Goal: Check status: Check status

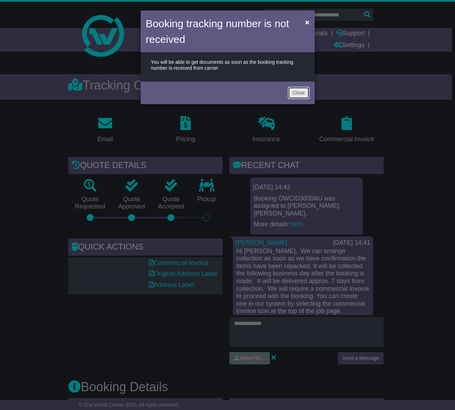
click at [297, 93] on button "Close" at bounding box center [299, 93] width 22 height 12
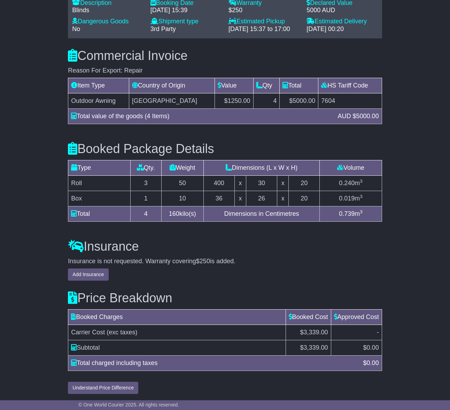
scroll to position [569, 0]
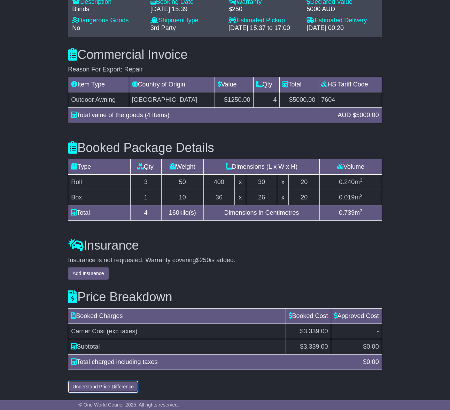
click at [116, 385] on button "Understand Price Difference" at bounding box center [103, 387] width 70 height 12
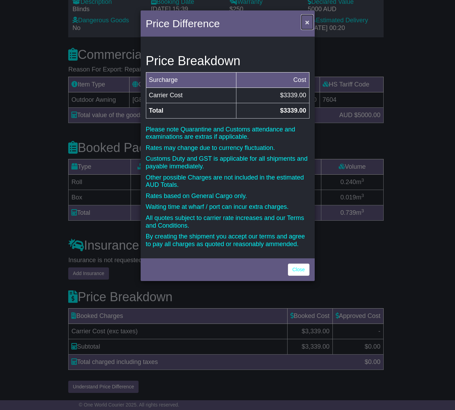
click at [306, 26] on span "×" at bounding box center [307, 22] width 4 height 8
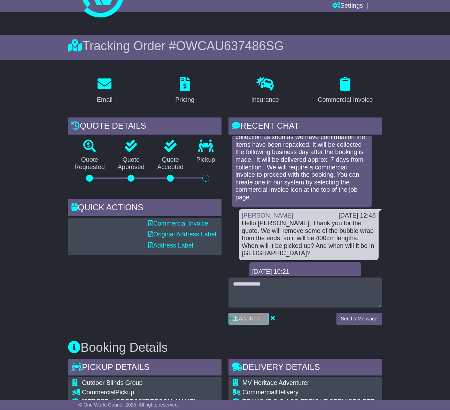
scroll to position [0, 0]
